Goal: Check status: Check status

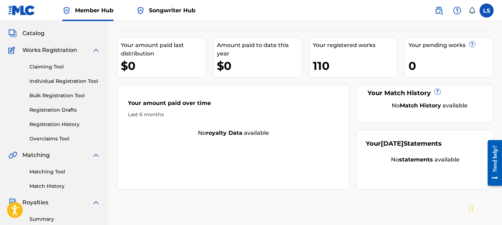
scroll to position [16, 0]
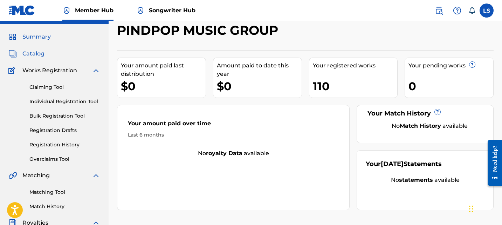
click at [36, 50] on span "Catalog" at bounding box center [33, 53] width 22 height 8
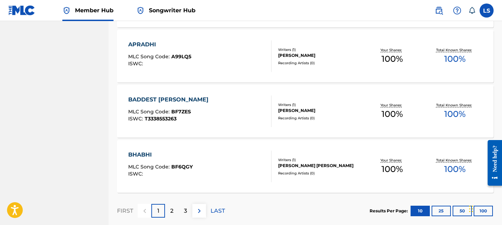
scroll to position [577, 0]
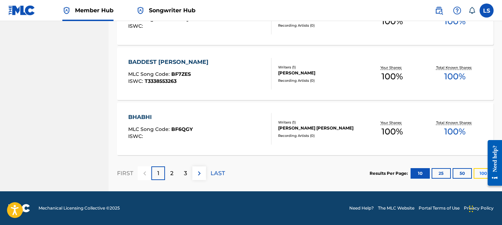
click at [481, 172] on button "100" at bounding box center [483, 173] width 19 height 11
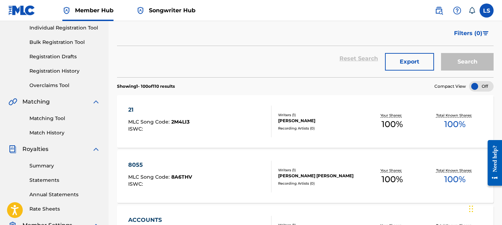
scroll to position [0, 0]
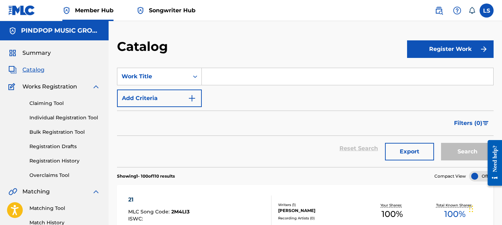
click at [65, 165] on div "Claiming Tool Individual Registration Tool Bulk Registration Tool Registration …" at bounding box center [54, 135] width 92 height 88
click at [67, 157] on div "Claiming Tool Individual Registration Tool Bulk Registration Tool Registration …" at bounding box center [54, 135] width 92 height 88
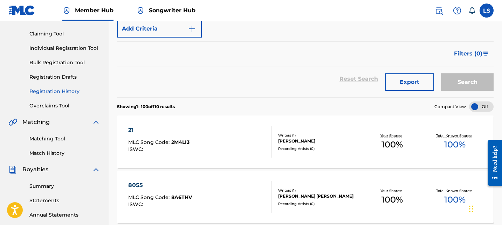
click at [60, 88] on link "Registration History" at bounding box center [64, 91] width 71 height 7
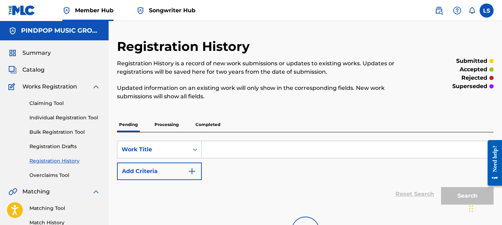
click at [178, 116] on div "Registration History Registration History is a record of new work submissions o…" at bounding box center [305, 146] width 377 height 214
click at [178, 125] on p "Processing" at bounding box center [166, 124] width 28 height 15
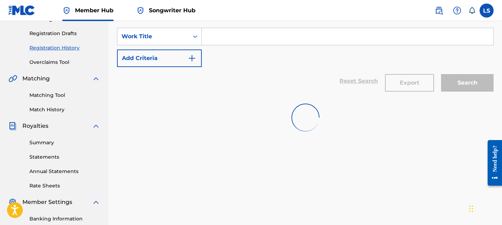
scroll to position [113, 0]
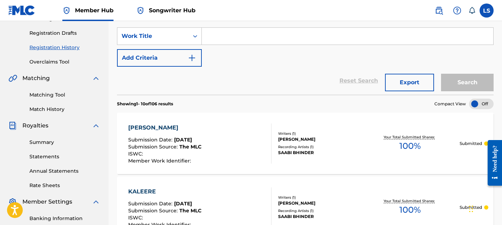
click at [183, 9] on span "Songwriter Hub" at bounding box center [172, 10] width 47 height 8
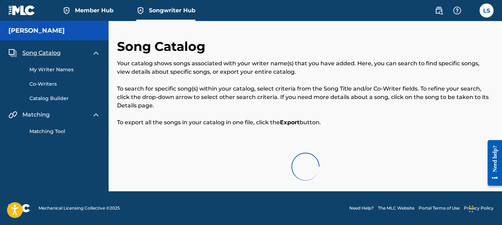
click at [91, 9] on span "Member Hub" at bounding box center [94, 10] width 39 height 8
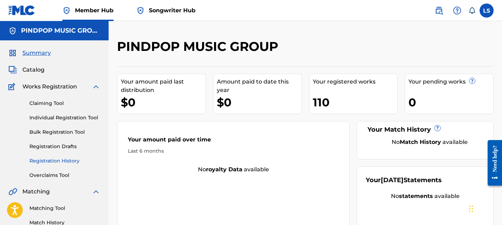
click at [67, 159] on link "Registration History" at bounding box center [64, 160] width 71 height 7
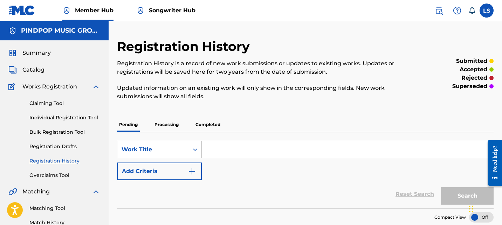
click at [203, 130] on p "Completed" at bounding box center [207, 124] width 29 height 15
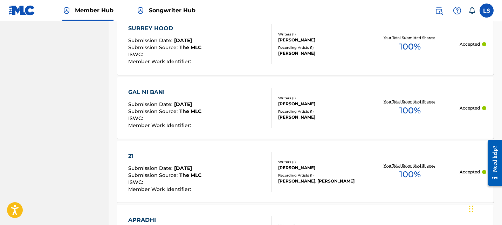
scroll to position [622, 0]
